Goal: Transaction & Acquisition: Book appointment/travel/reservation

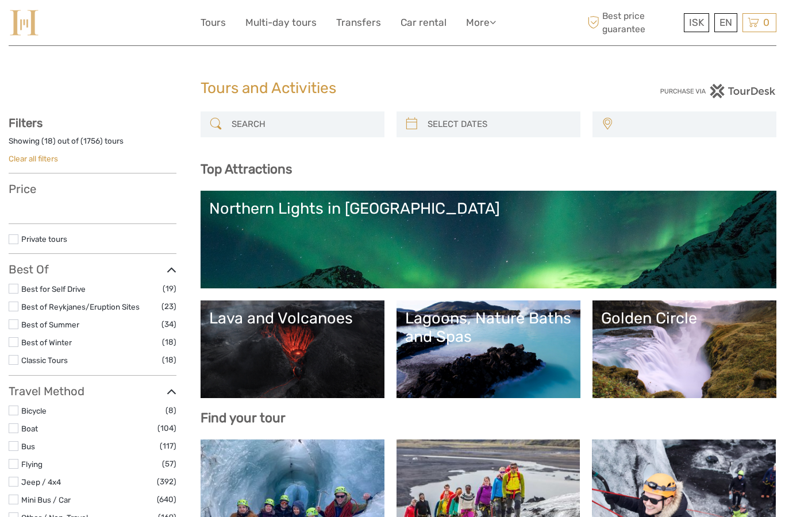
select select
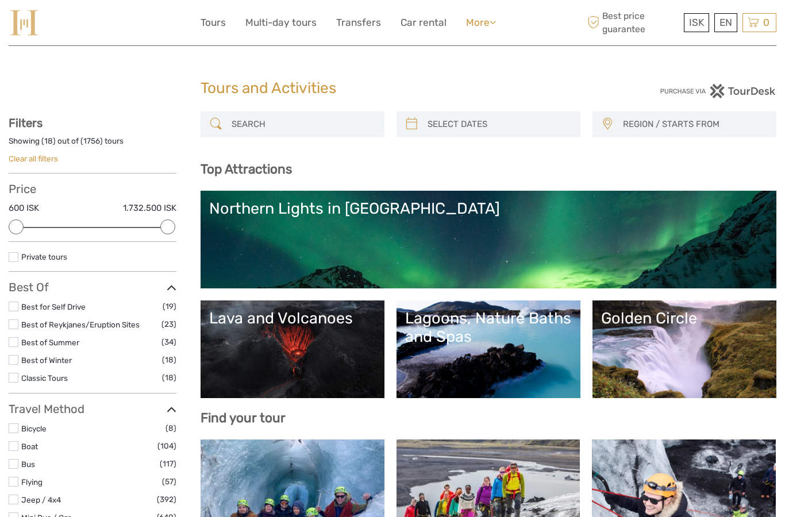
click at [492, 17] on icon at bounding box center [492, 22] width 6 height 10
click at [479, 20] on link "More" at bounding box center [481, 22] width 30 height 17
click at [285, 29] on link "Multi-day tours" at bounding box center [280, 22] width 71 height 17
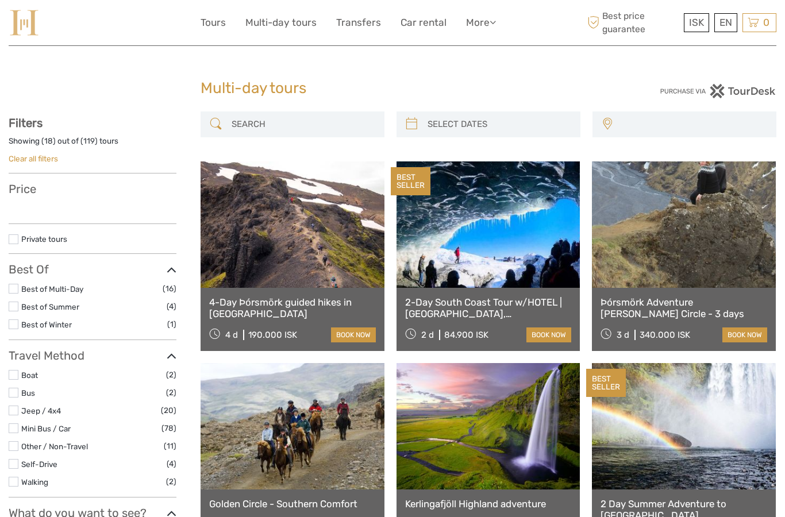
select select
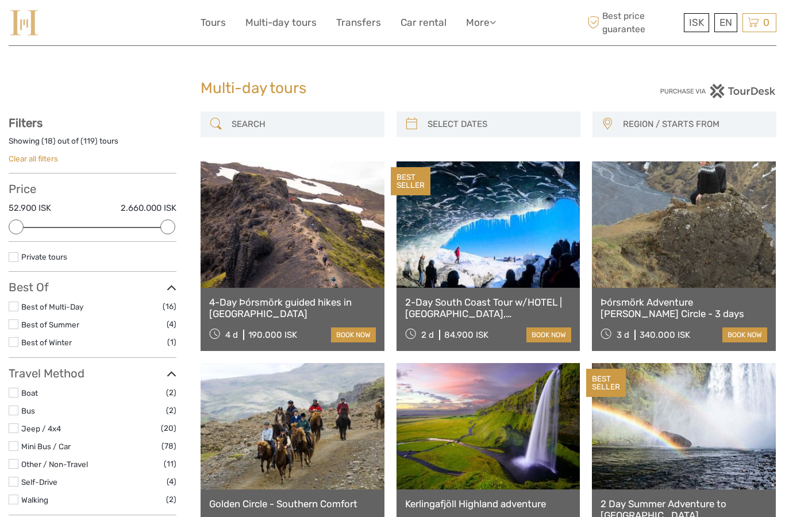
click at [16, 342] on label at bounding box center [14, 342] width 10 height 10
click at [0, 0] on input "checkbox" at bounding box center [0, 0] width 0 height 0
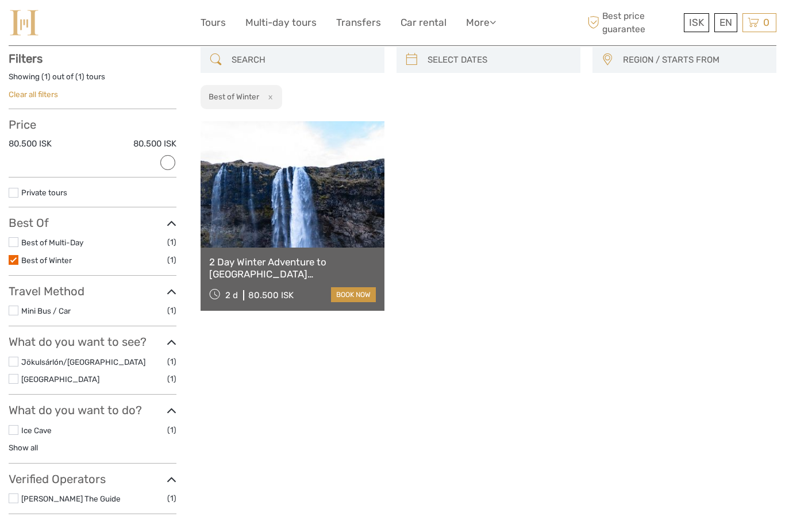
scroll to position [65, 0]
click at [254, 260] on link "2 Day Winter Adventure to [GEOGRAPHIC_DATA] [GEOGRAPHIC_DATA], [GEOGRAPHIC_DATA…" at bounding box center [292, 268] width 167 height 24
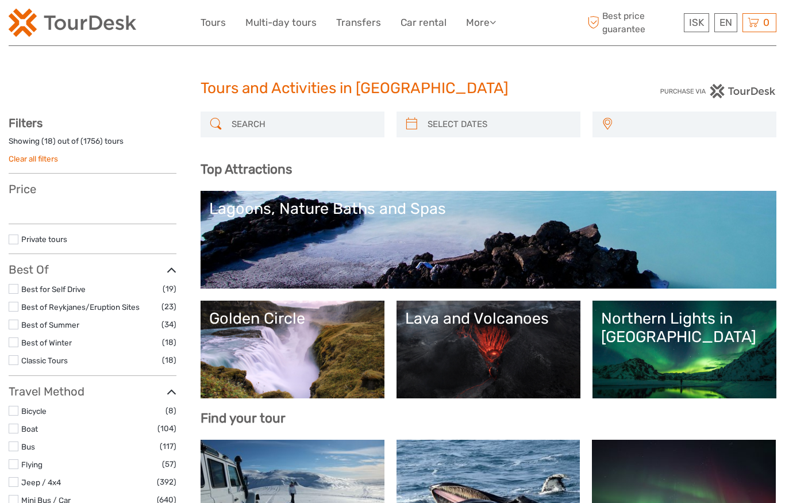
select select
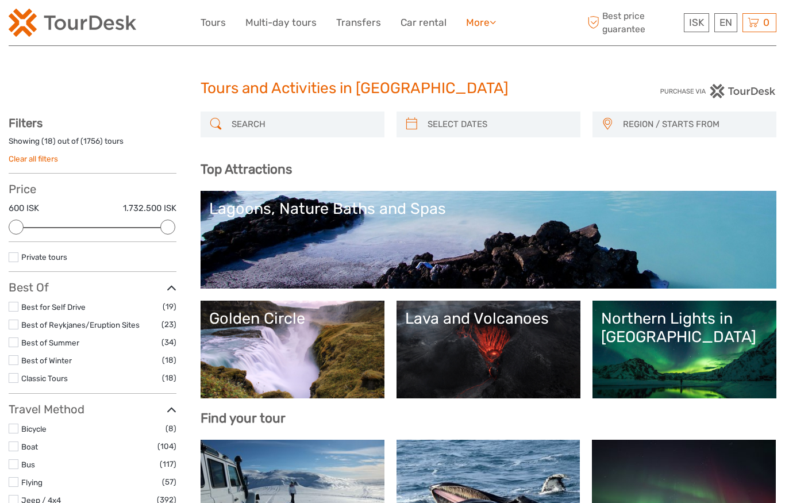
click at [492, 30] on link "More" at bounding box center [481, 22] width 30 height 17
click at [479, 26] on link "More" at bounding box center [481, 22] width 30 height 17
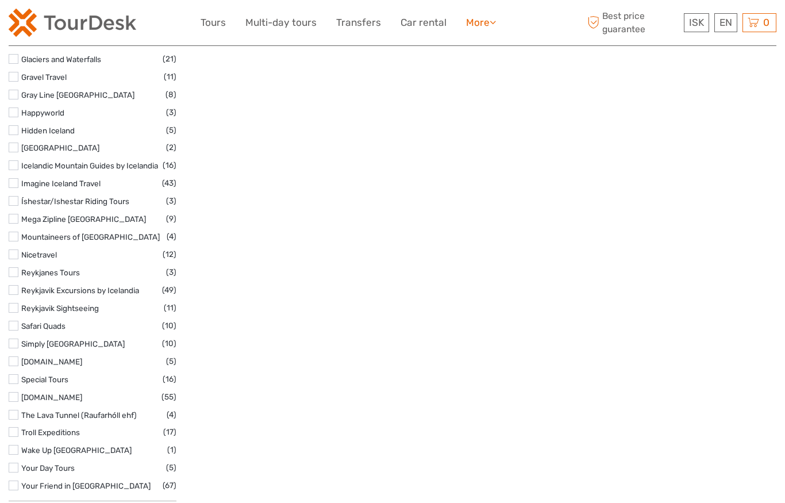
scroll to position [1715, 0]
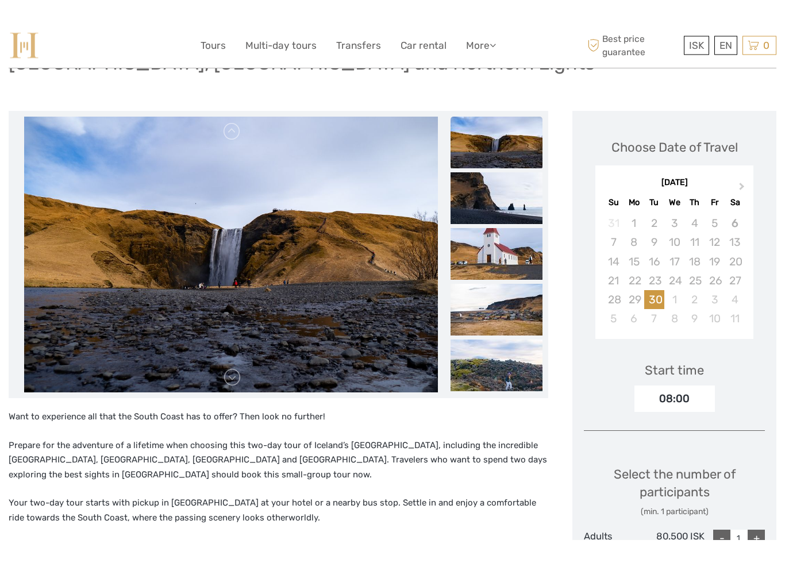
scroll to position [83, 0]
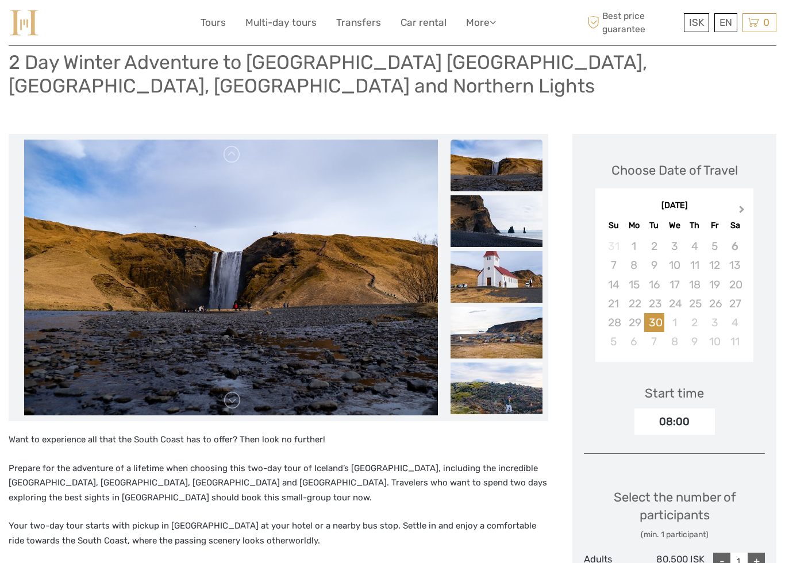
click at [742, 208] on span "Next Month" at bounding box center [742, 211] width 0 height 17
click at [742, 207] on span "Next Month" at bounding box center [742, 211] width 0 height 17
click at [613, 306] on div "16" at bounding box center [613, 303] width 20 height 19
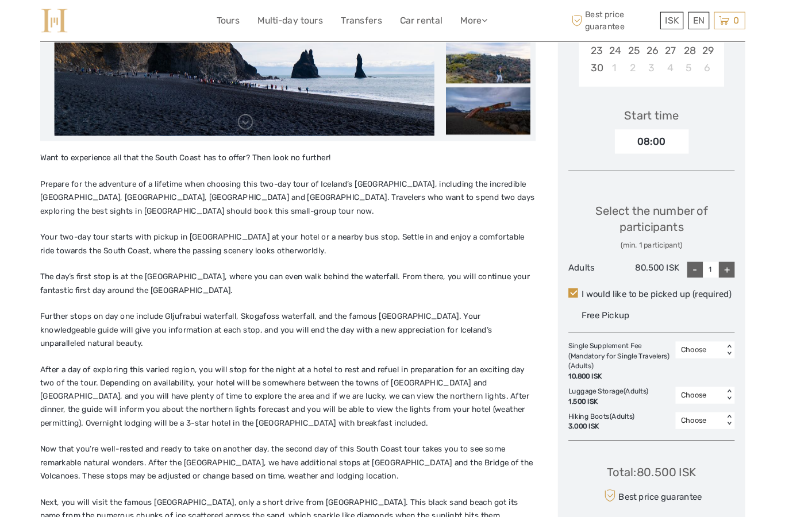
scroll to position [396, 0]
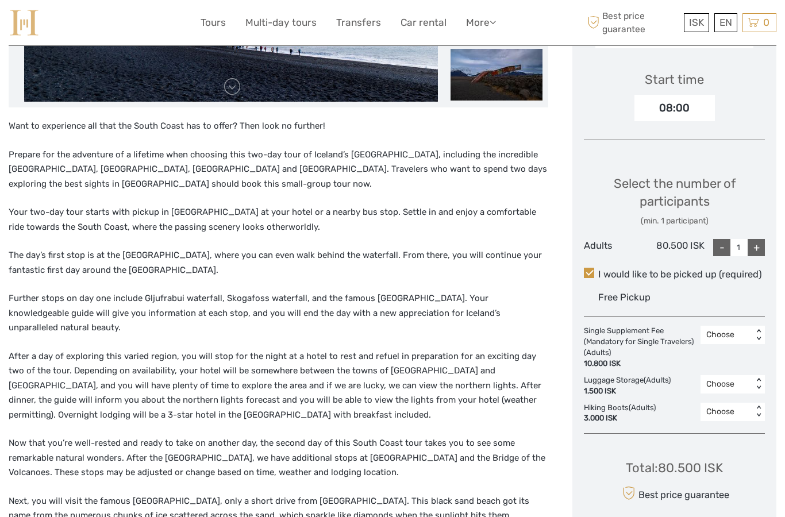
click at [758, 247] on div "+" at bounding box center [755, 247] width 17 height 17
type input "2"
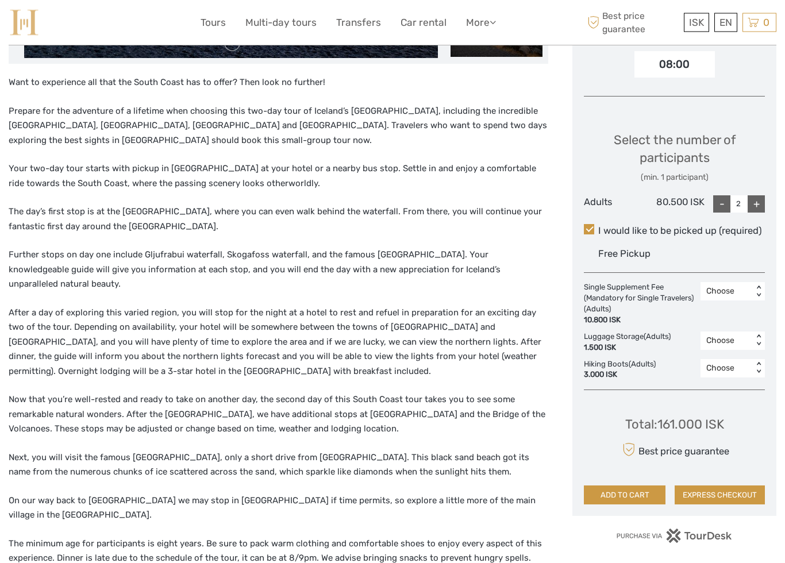
scroll to position [440, 0]
click at [647, 491] on button "ADD TO CART" at bounding box center [625, 495] width 82 height 20
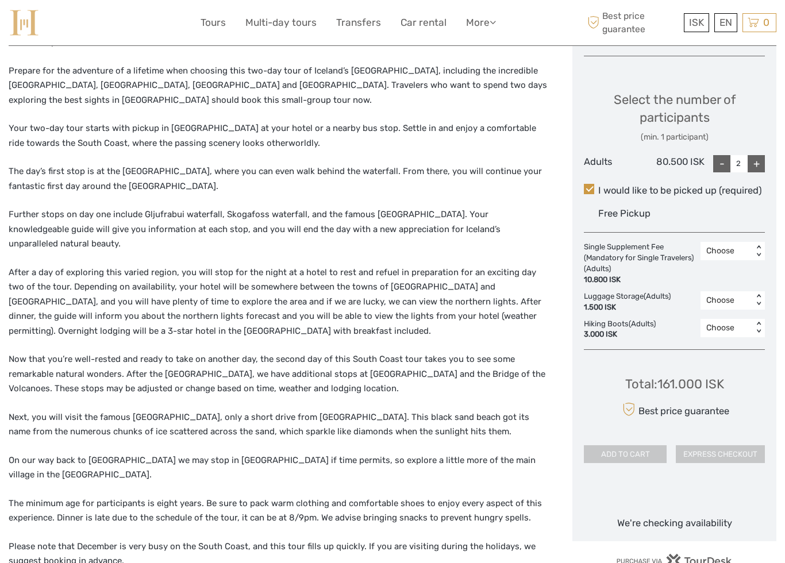
scroll to position [601, 0]
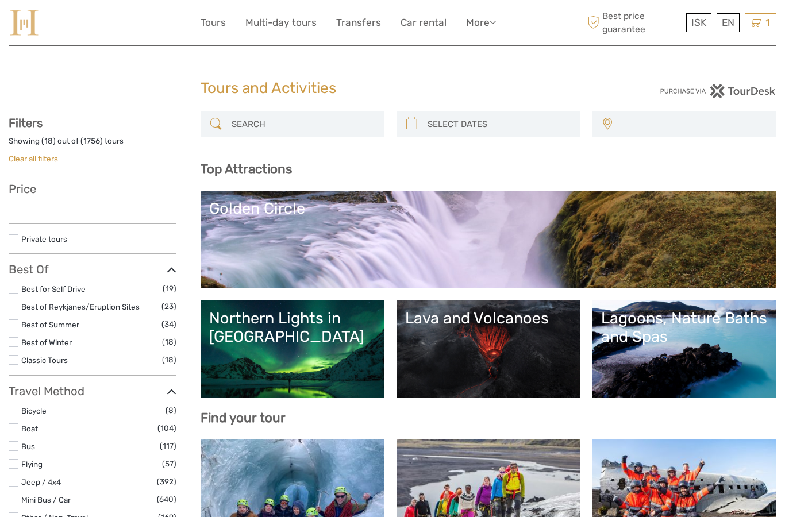
select select
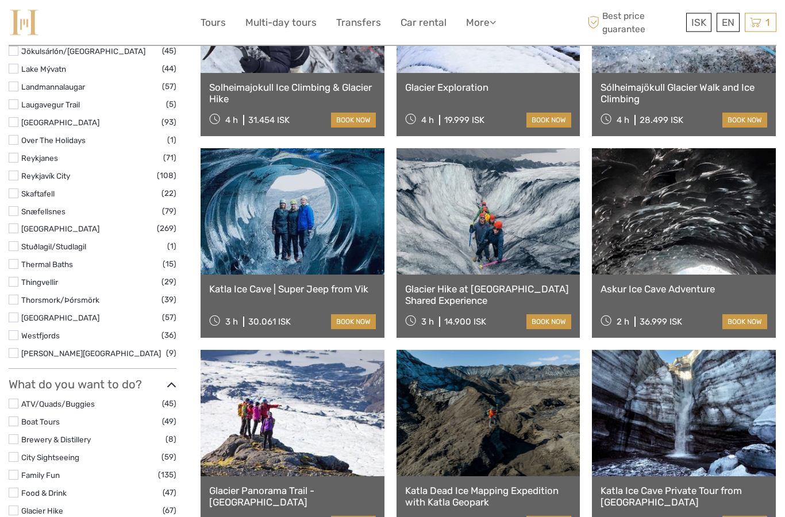
select select
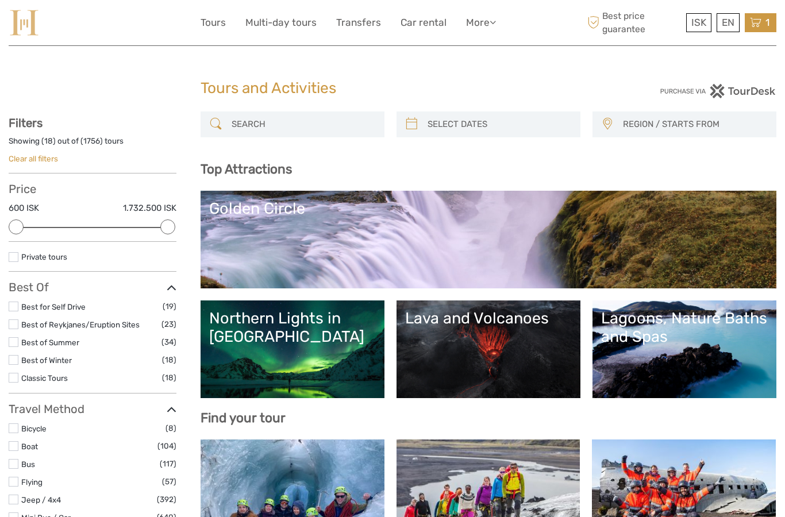
click at [765, 24] on span "1" at bounding box center [766, 22] width 7 height 11
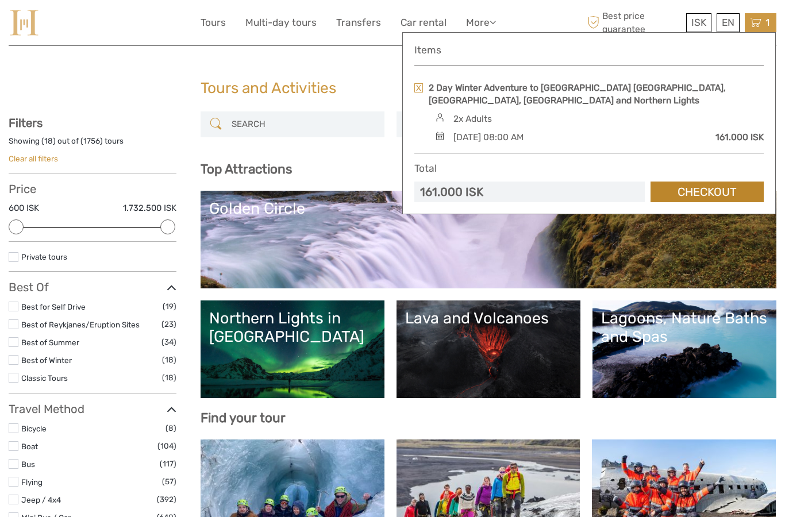
click at [713, 188] on link "Checkout" at bounding box center [706, 192] width 113 height 21
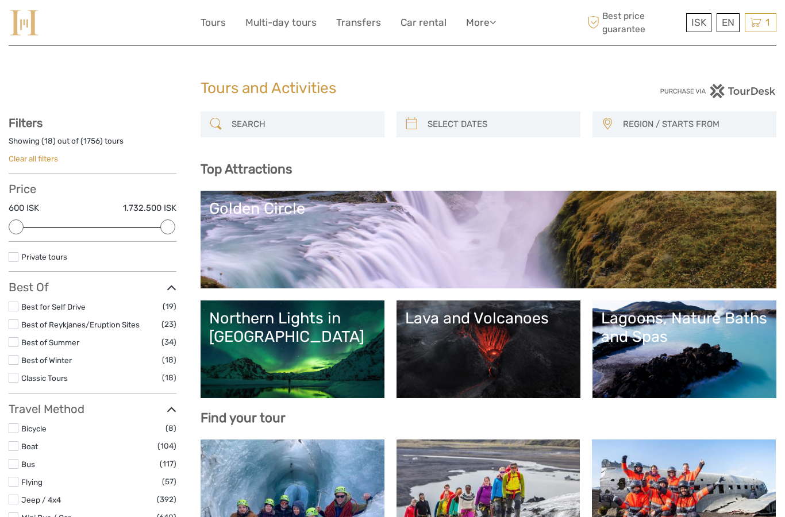
click at [16, 256] on label at bounding box center [14, 257] width 10 height 10
click at [0, 0] on input "checkbox" at bounding box center [0, 0] width 0 height 0
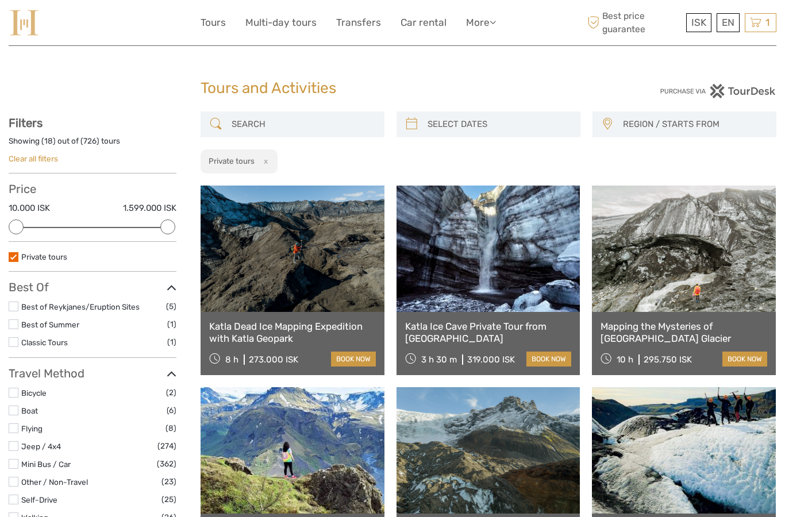
click at [273, 12] on div "ISK ISK € $ £ EN English Español Deutsch Tours Multi-day tours Transfers Car re…" at bounding box center [392, 23] width 384 height 28
click at [271, 27] on link "Multi-day tours" at bounding box center [280, 22] width 71 height 17
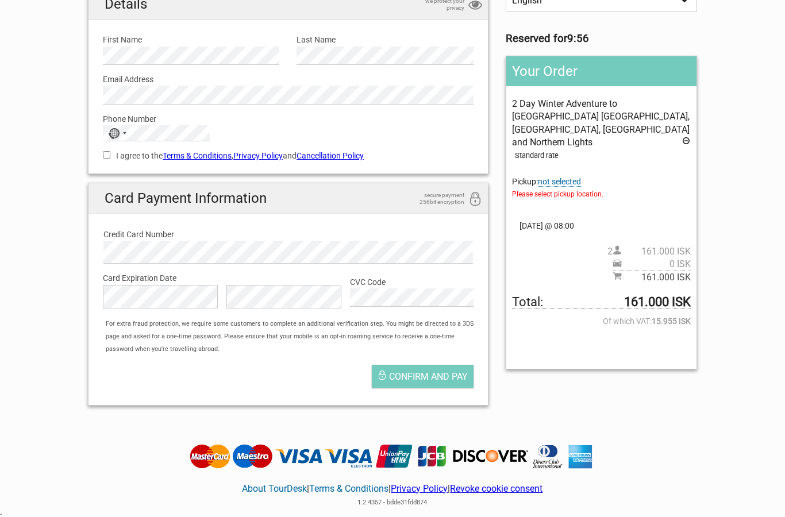
scroll to position [113, 0]
click at [575, 178] on span "not selected" at bounding box center [559, 183] width 43 height 10
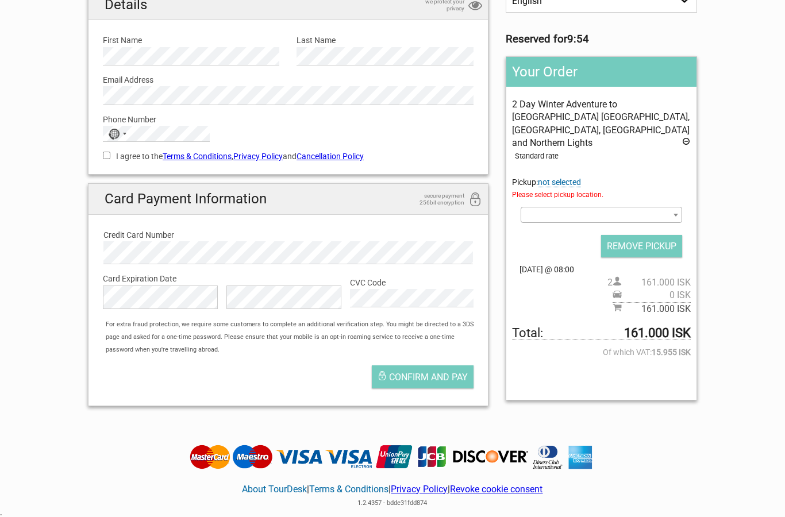
click at [663, 207] on span at bounding box center [600, 215] width 161 height 16
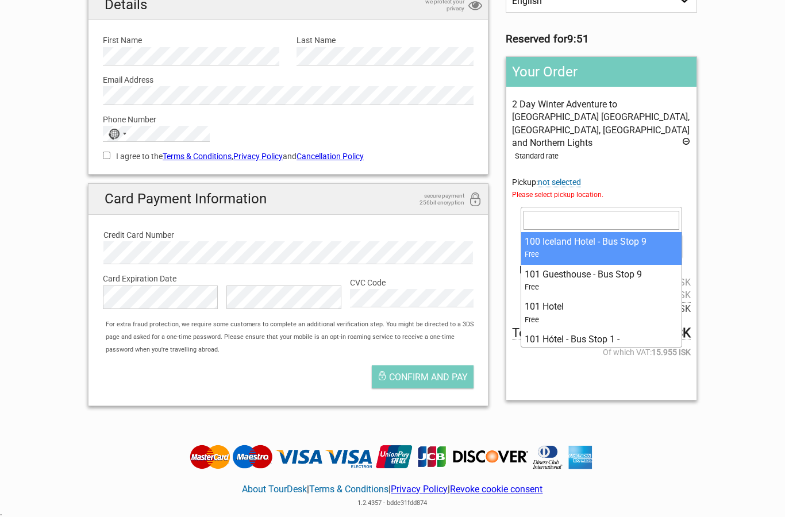
scroll to position [0, 0]
click at [627, 220] on input "search" at bounding box center [601, 220] width 156 height 18
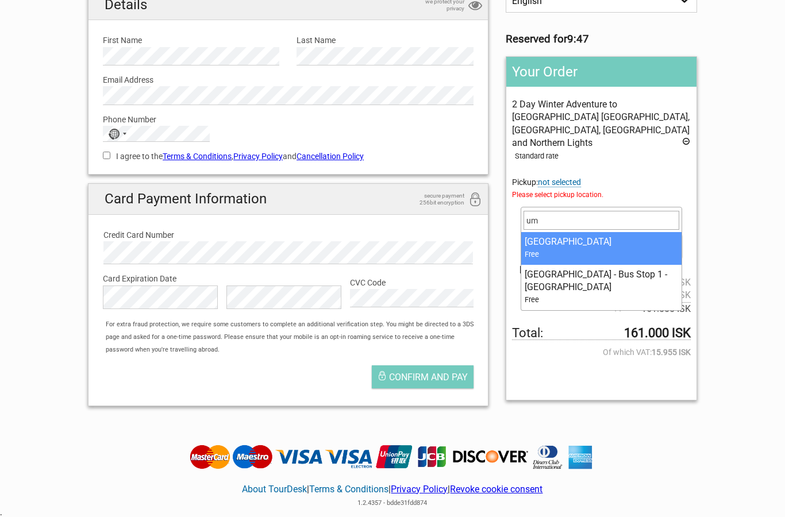
type input "u"
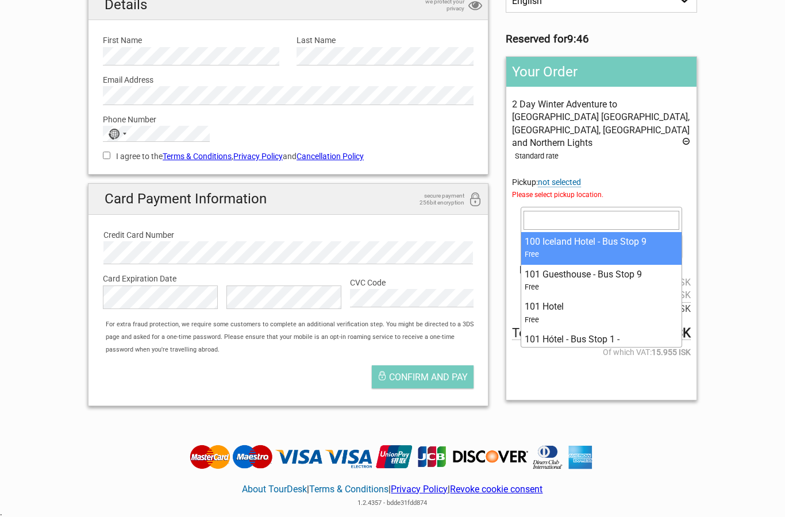
click at [49, 261] on section "1 Your details 2 Payment Information 3 Place your order English Español Deutsch…" at bounding box center [392, 168] width 785 height 494
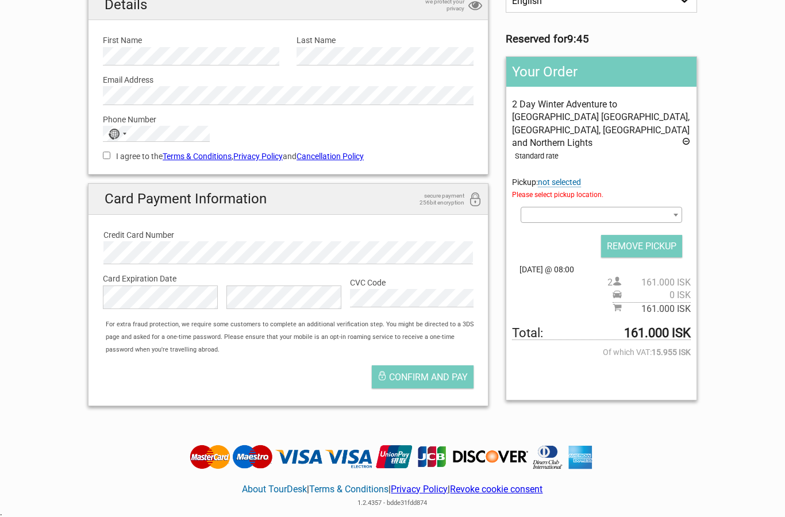
click at [647, 208] on span at bounding box center [600, 215] width 161 height 16
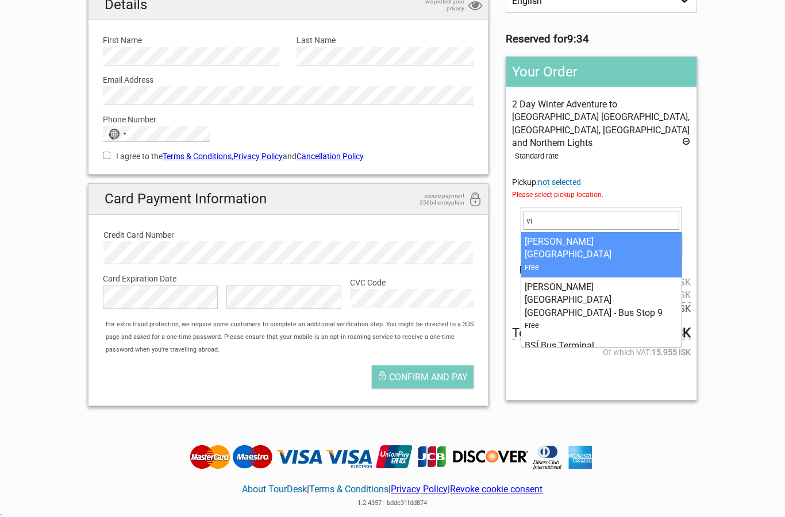
type input "v"
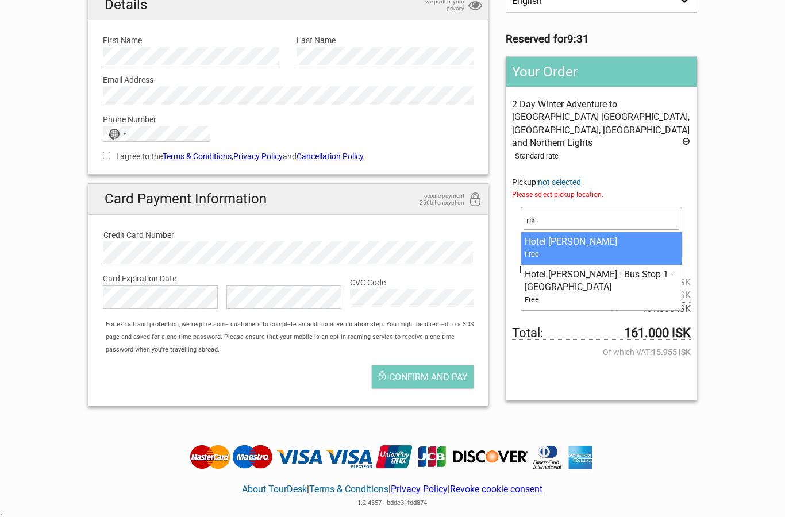
type input "rika"
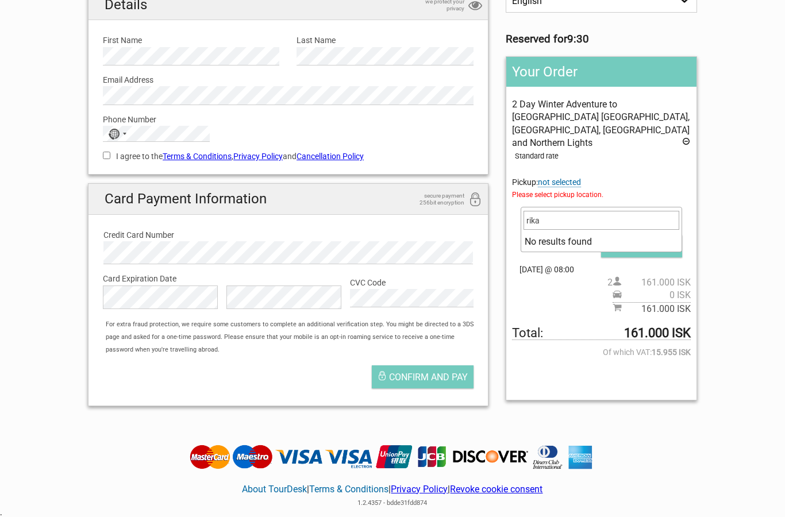
click at [52, 263] on section "1 Your details 2 Payment Information 3 Place your order English Español Deutsch…" at bounding box center [392, 168] width 785 height 494
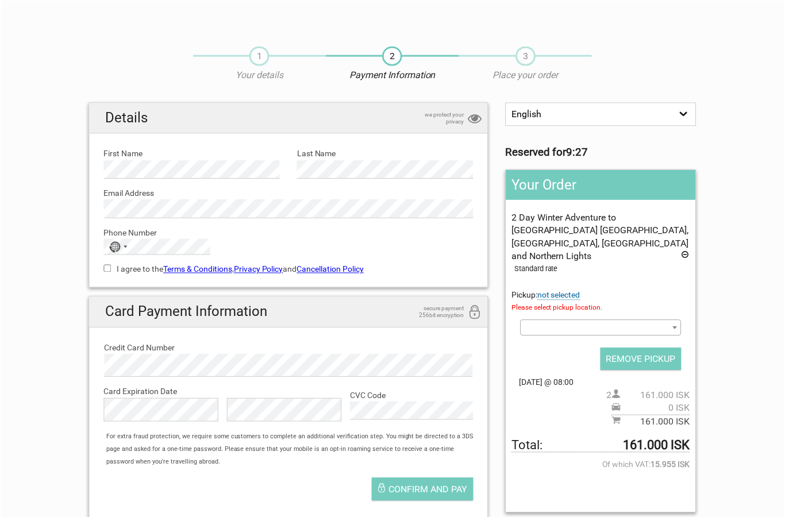
scroll to position [2, 0]
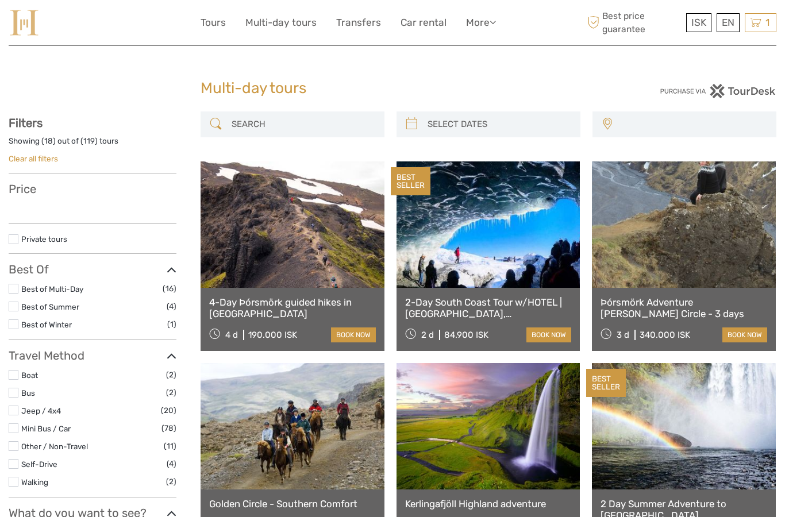
select select
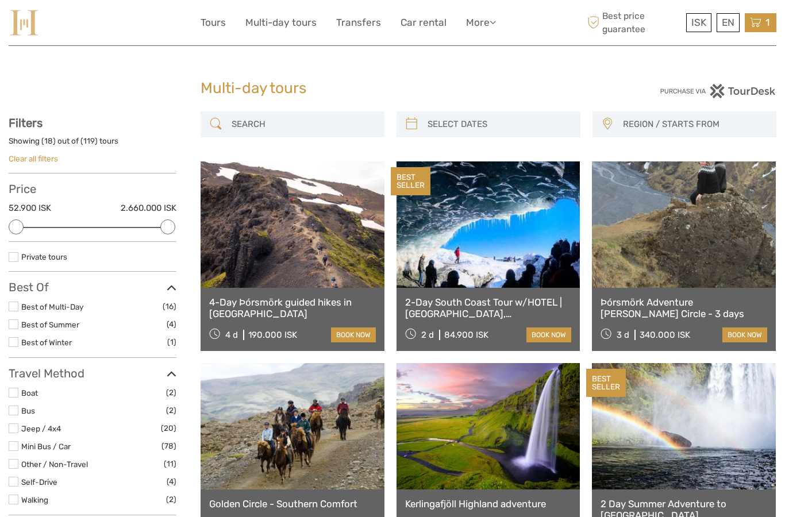
click at [759, 20] on icon at bounding box center [755, 23] width 11 height 14
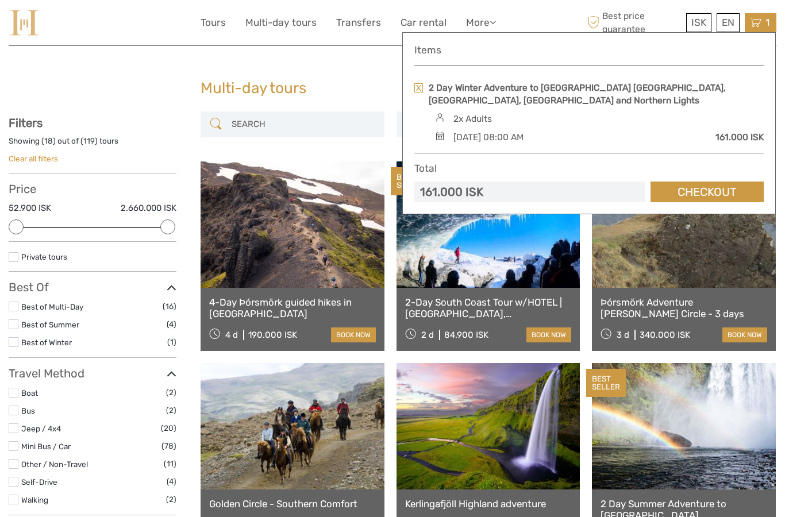
click at [634, 214] on link at bounding box center [684, 224] width 184 height 126
click at [416, 88] on link at bounding box center [418, 87] width 9 height 9
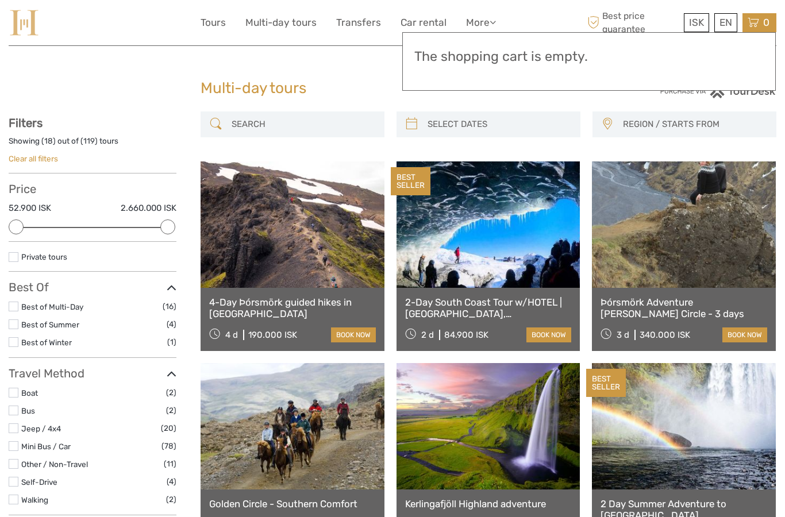
click at [75, 78] on div "Multi-day tours Multi-day tours" at bounding box center [393, 93] width 768 height 37
click at [285, 21] on link "Multi-day tours" at bounding box center [280, 22] width 71 height 17
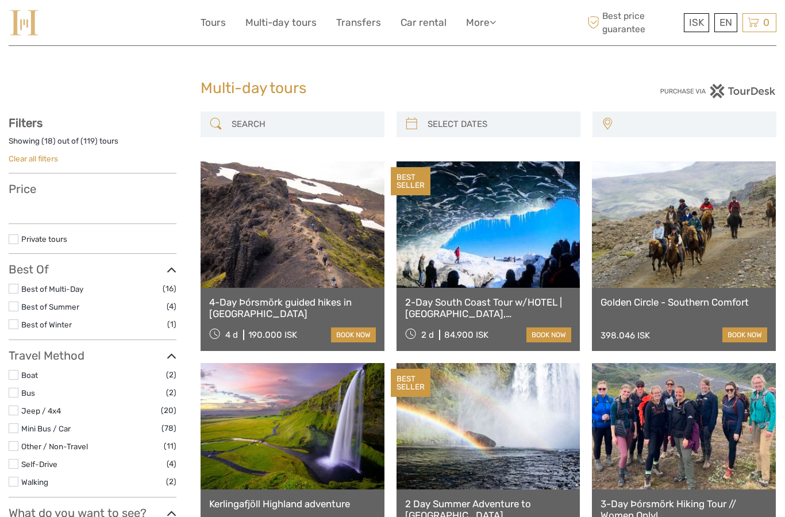
select select
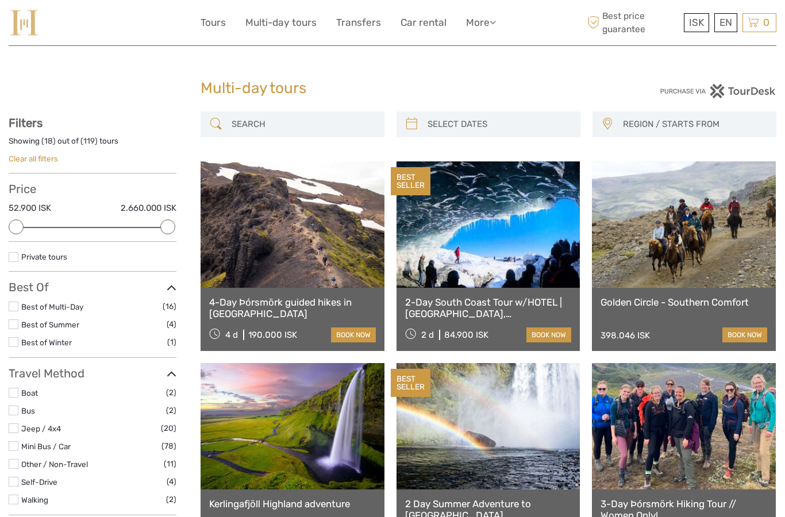
click at [15, 256] on label at bounding box center [14, 257] width 10 height 10
click at [0, 0] on input "checkbox" at bounding box center [0, 0] width 0 height 0
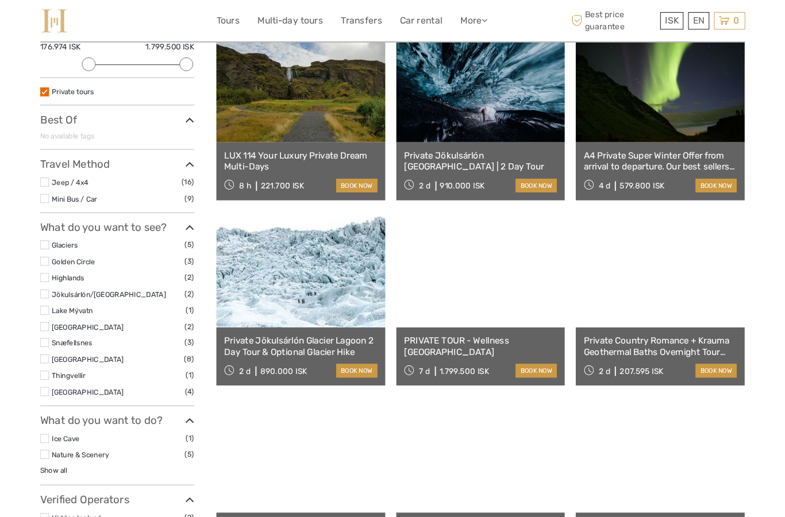
scroll to position [202, 0]
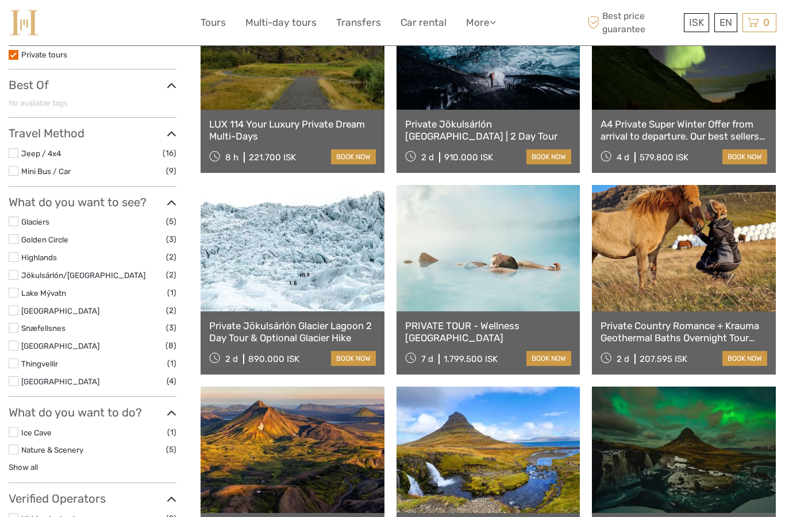
click at [448, 329] on link "PRIVATE TOUR - Wellness [GEOGRAPHIC_DATA]" at bounding box center [488, 332] width 167 height 24
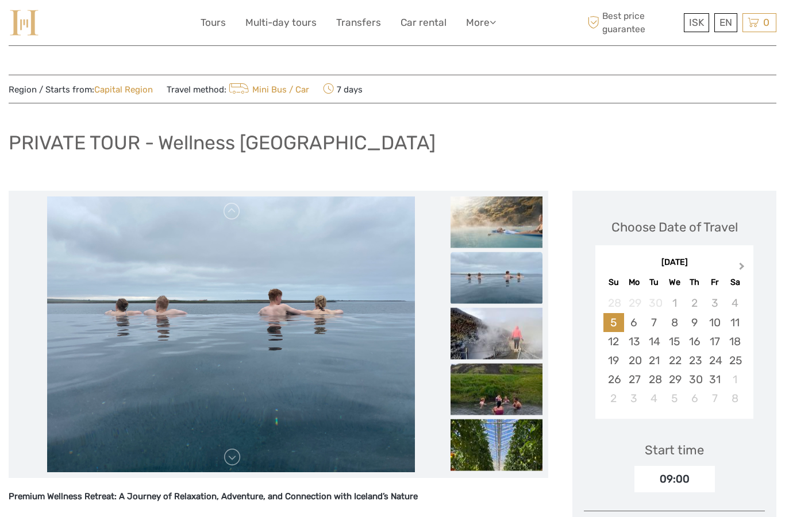
click at [738, 267] on button "Next Month" at bounding box center [743, 269] width 18 height 18
click at [615, 363] on div "16" at bounding box center [613, 360] width 20 height 19
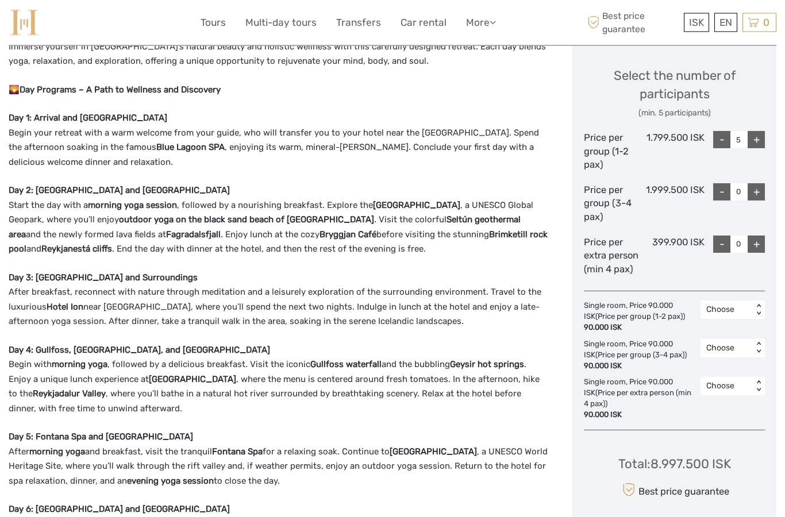
scroll to position [476, 0]
